Goal: Task Accomplishment & Management: Manage account settings

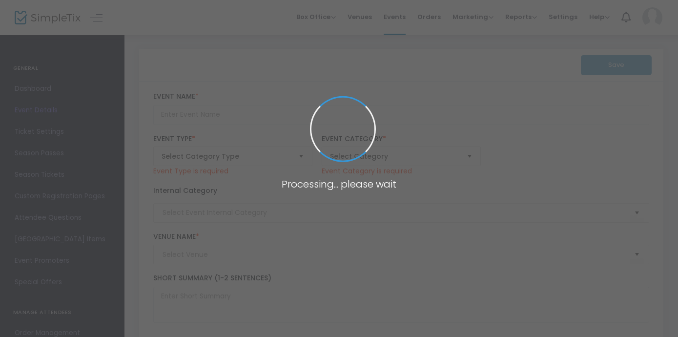
scroll to position [38, 0]
type input "Café Rauw: Coffee & Mimosa Party"
type textarea "We can’t the summer without a Rauw Alejandro Cafecito, so if you love Rauw and …"
type input "Buy Tickets"
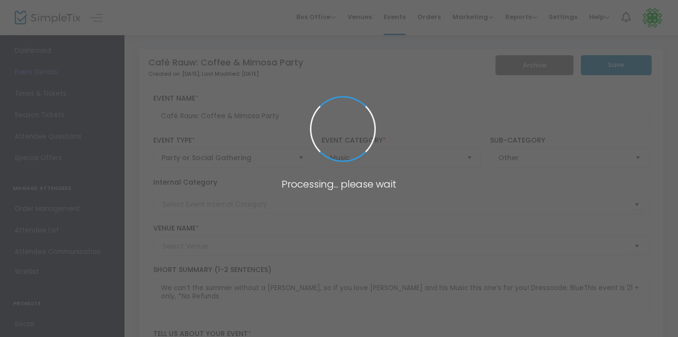
type input "The Banshee House"
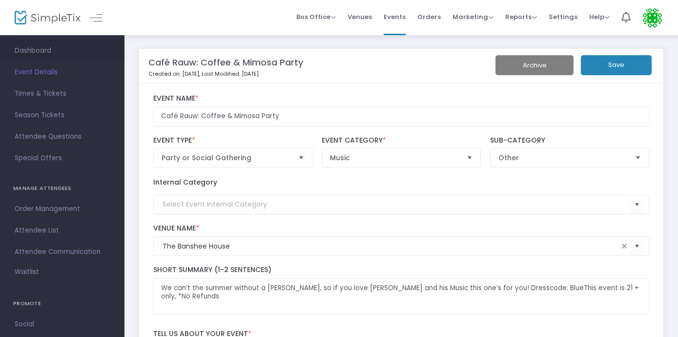
click at [45, 50] on span "Dashboard" at bounding box center [62, 50] width 95 height 13
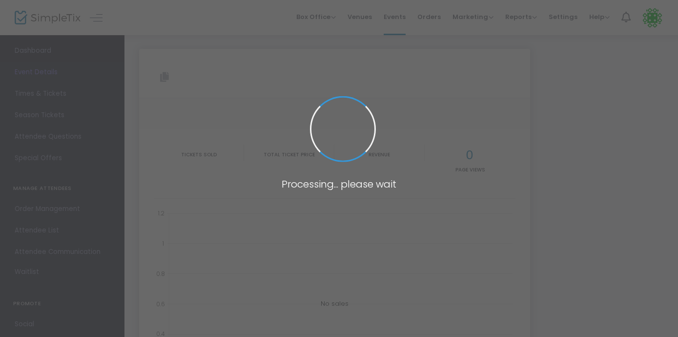
type input "[URL][DOMAIN_NAME]"
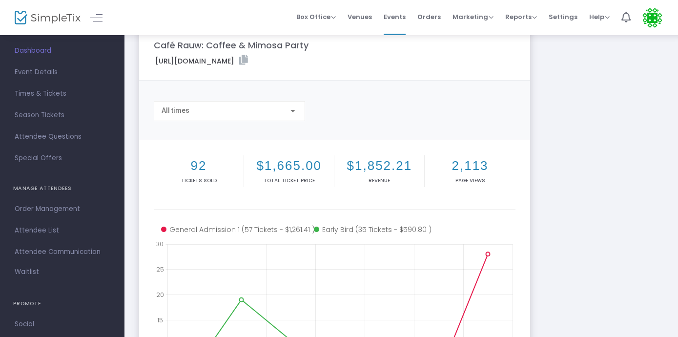
scroll to position [26, 0]
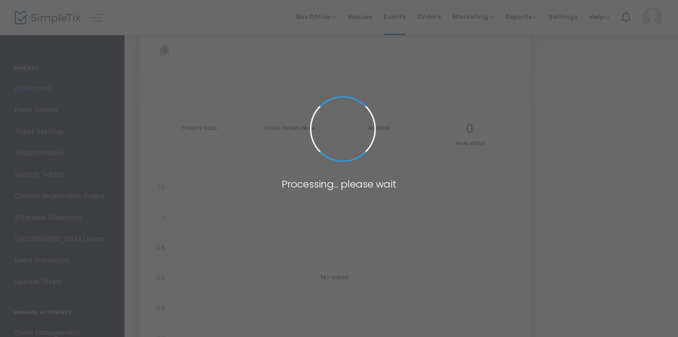
scroll to position [38, 0]
type input "[URL][DOMAIN_NAME]"
